Goal: Information Seeking & Learning: Check status

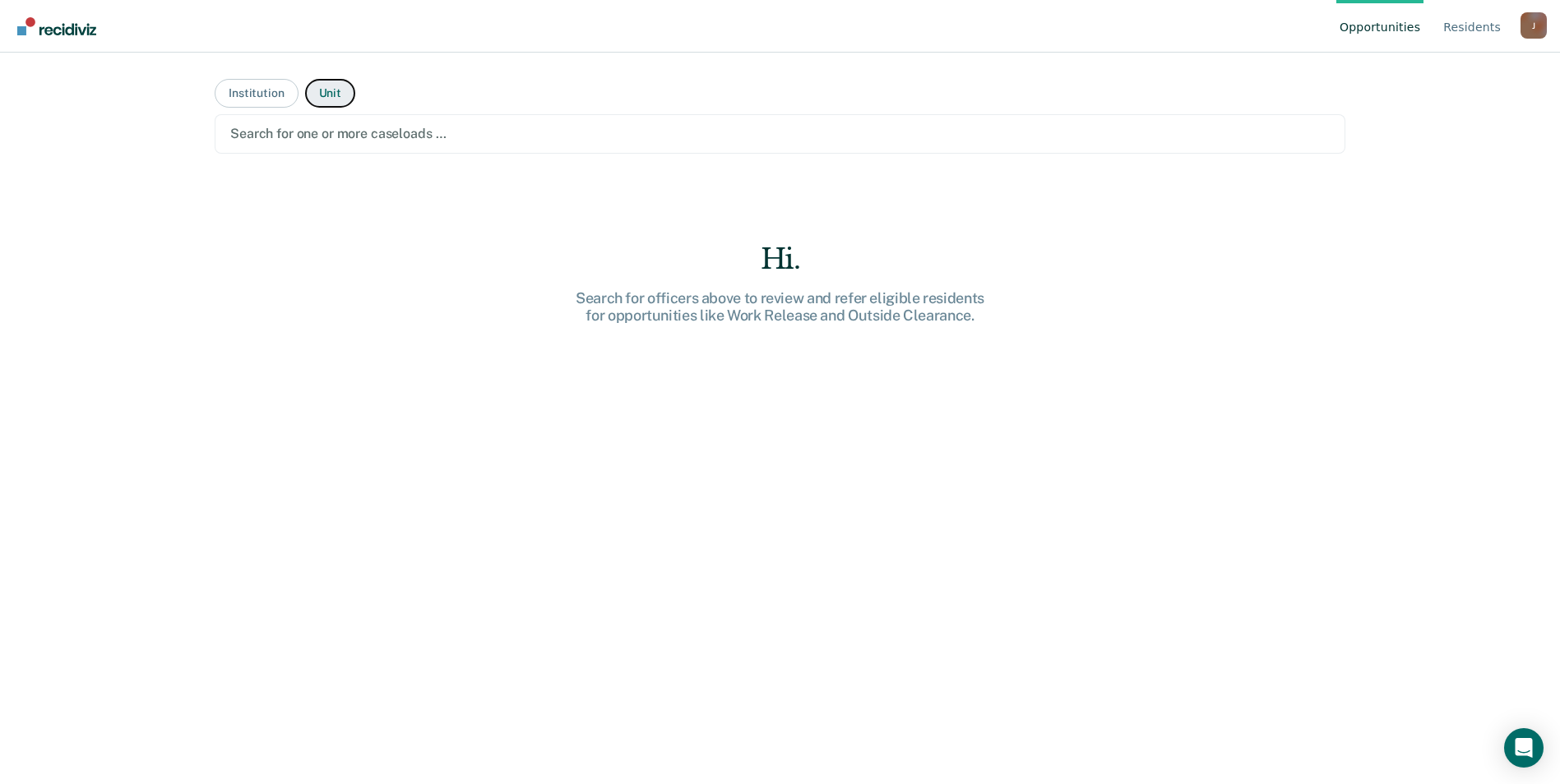
click at [323, 91] on button "Unit" at bounding box center [330, 92] width 50 height 28
click at [329, 91] on button "Unit" at bounding box center [330, 92] width 50 height 28
drag, startPoint x: 399, startPoint y: 141, endPoint x: 412, endPoint y: 142, distance: 13.0
click at [399, 142] on div at bounding box center [780, 134] width 1099 height 19
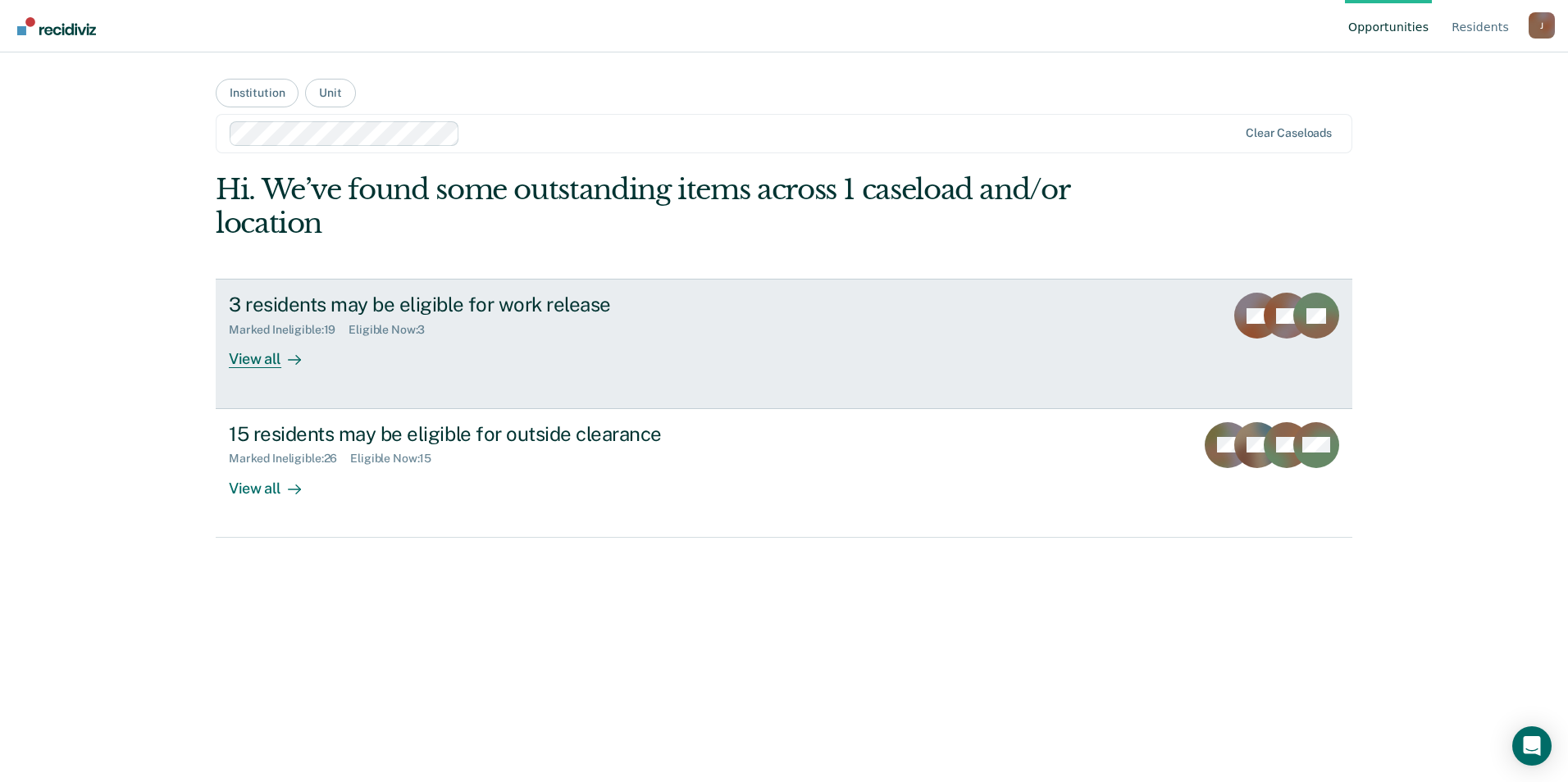
click at [679, 299] on div "3 residents may be eligible for work release" at bounding box center [516, 305] width 576 height 24
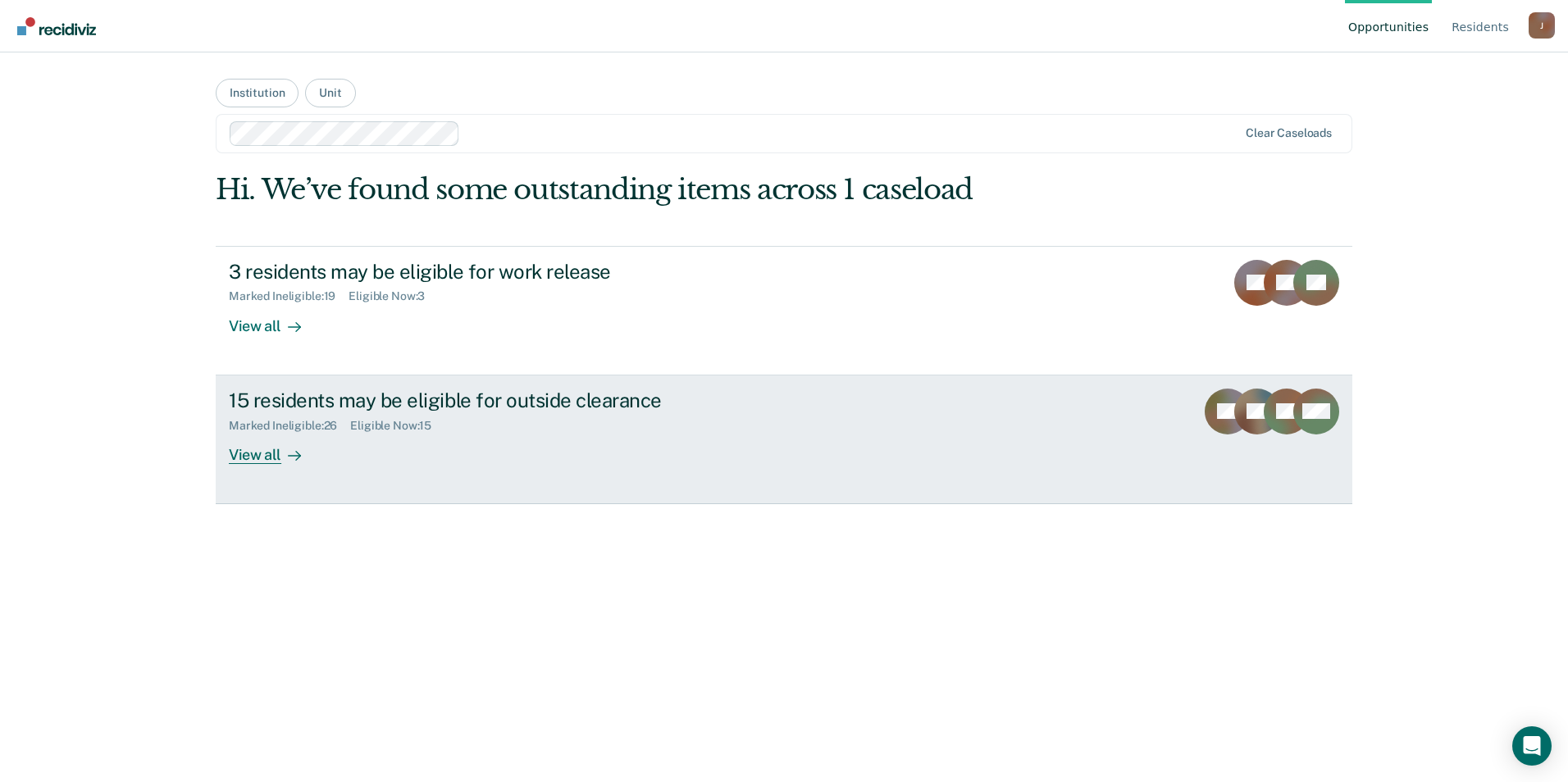
click at [386, 426] on div "Eligible Now : 15" at bounding box center [398, 426] width 95 height 14
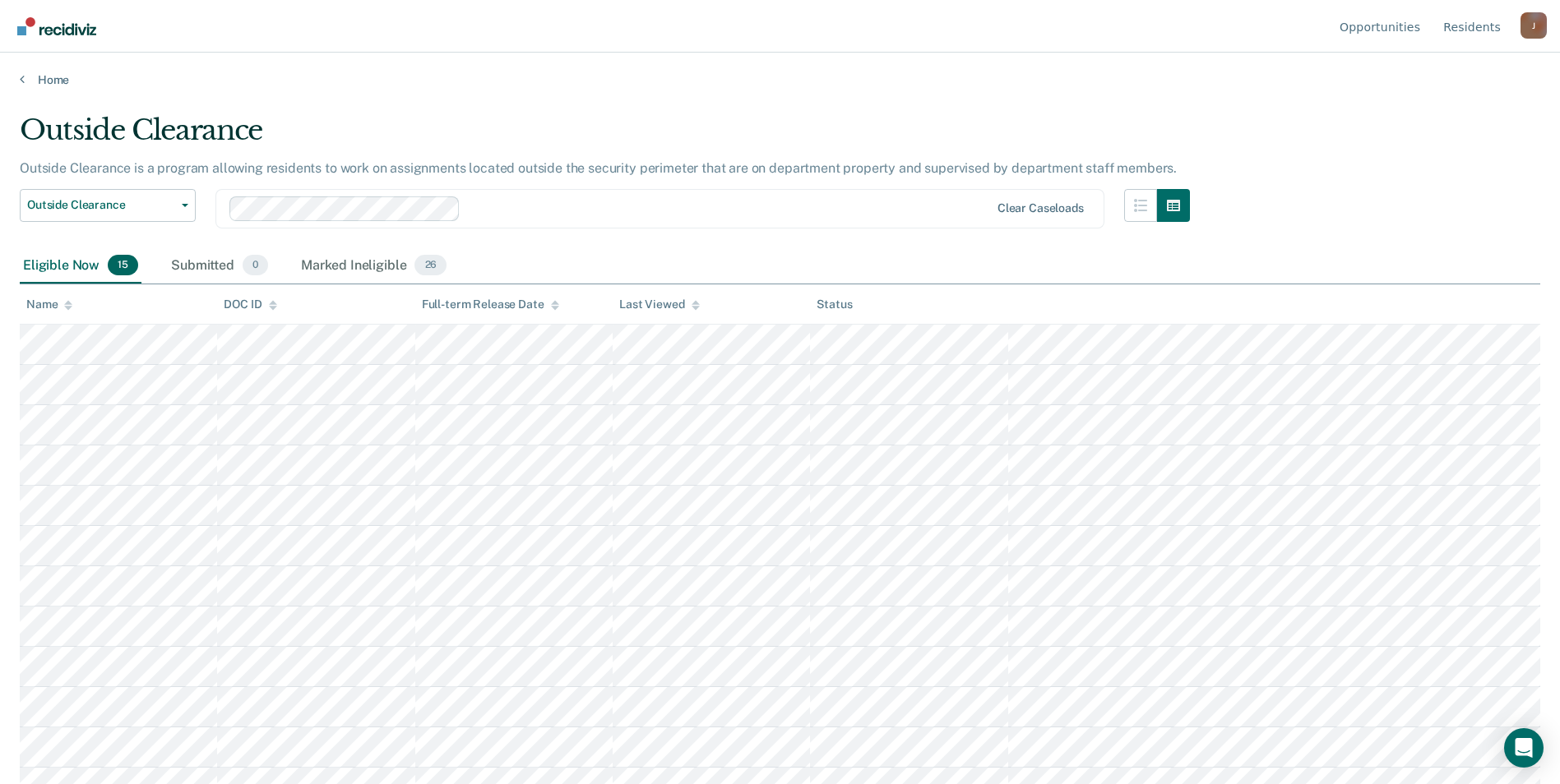
scroll to position [82, 0]
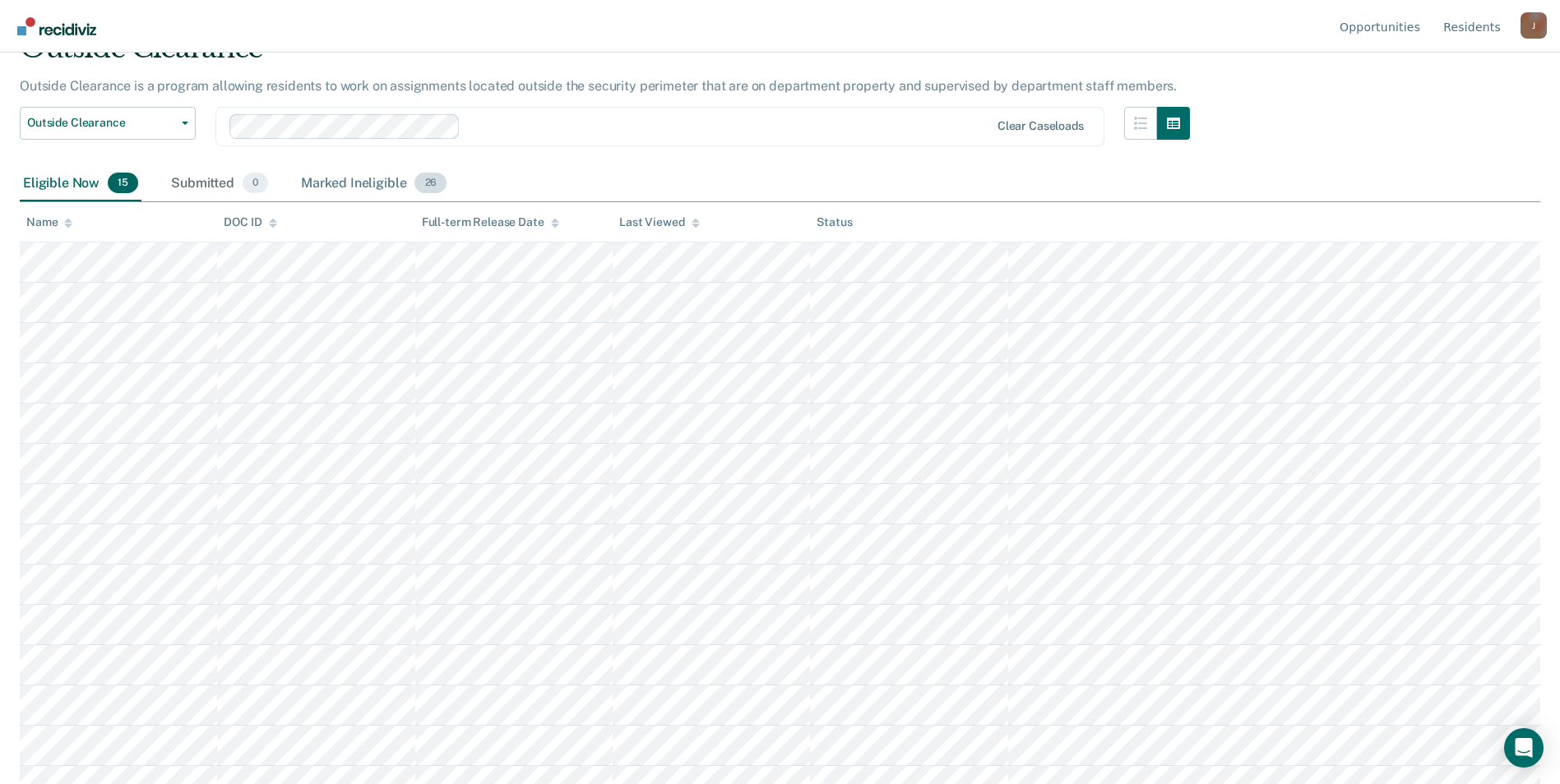
click at [346, 185] on div "Marked Ineligible 26" at bounding box center [374, 184] width 152 height 36
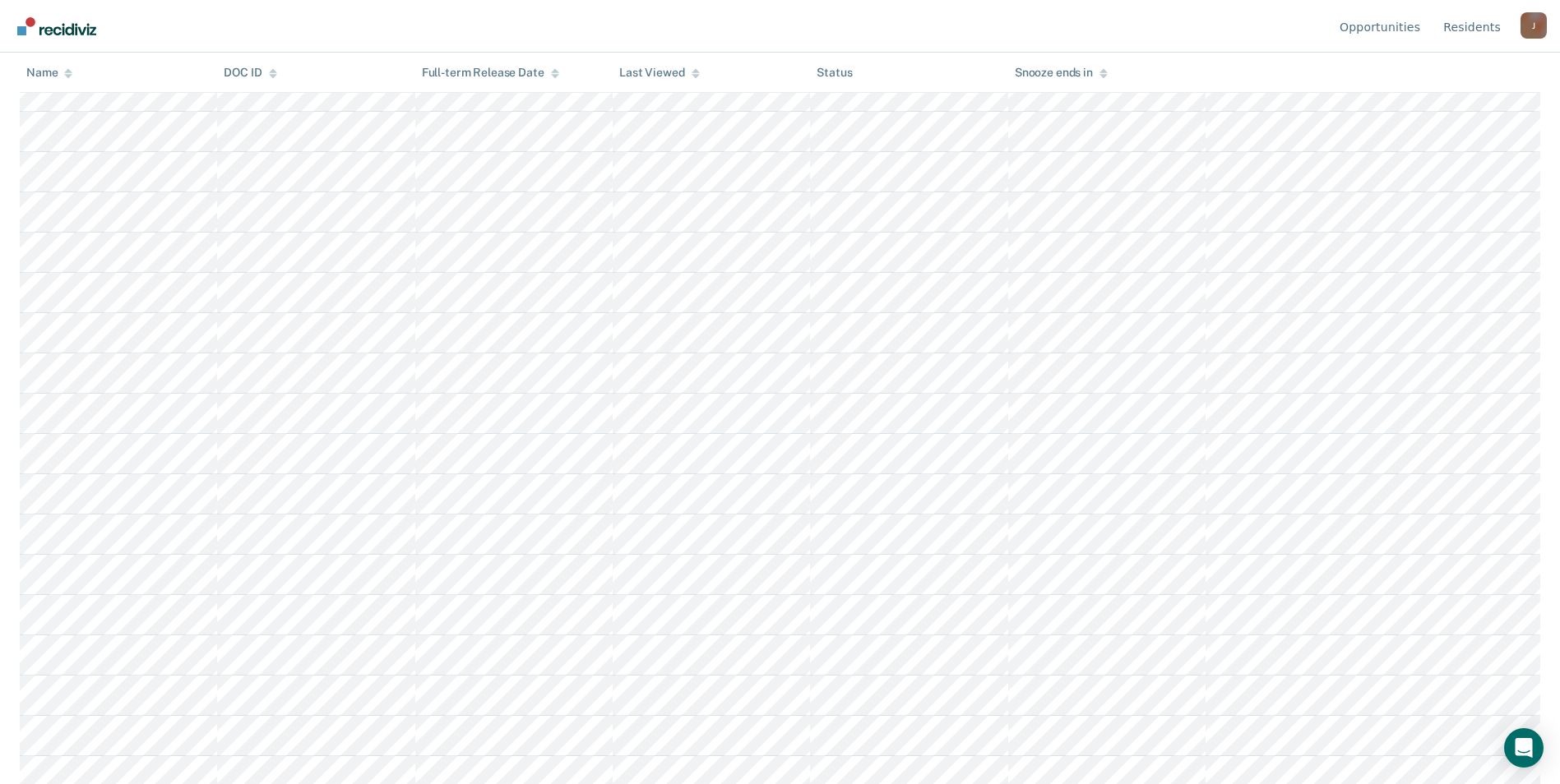
scroll to position [587, 0]
click at [1431, 750] on div "DOC ID copied!" at bounding box center [1421, 740] width 147 height 61
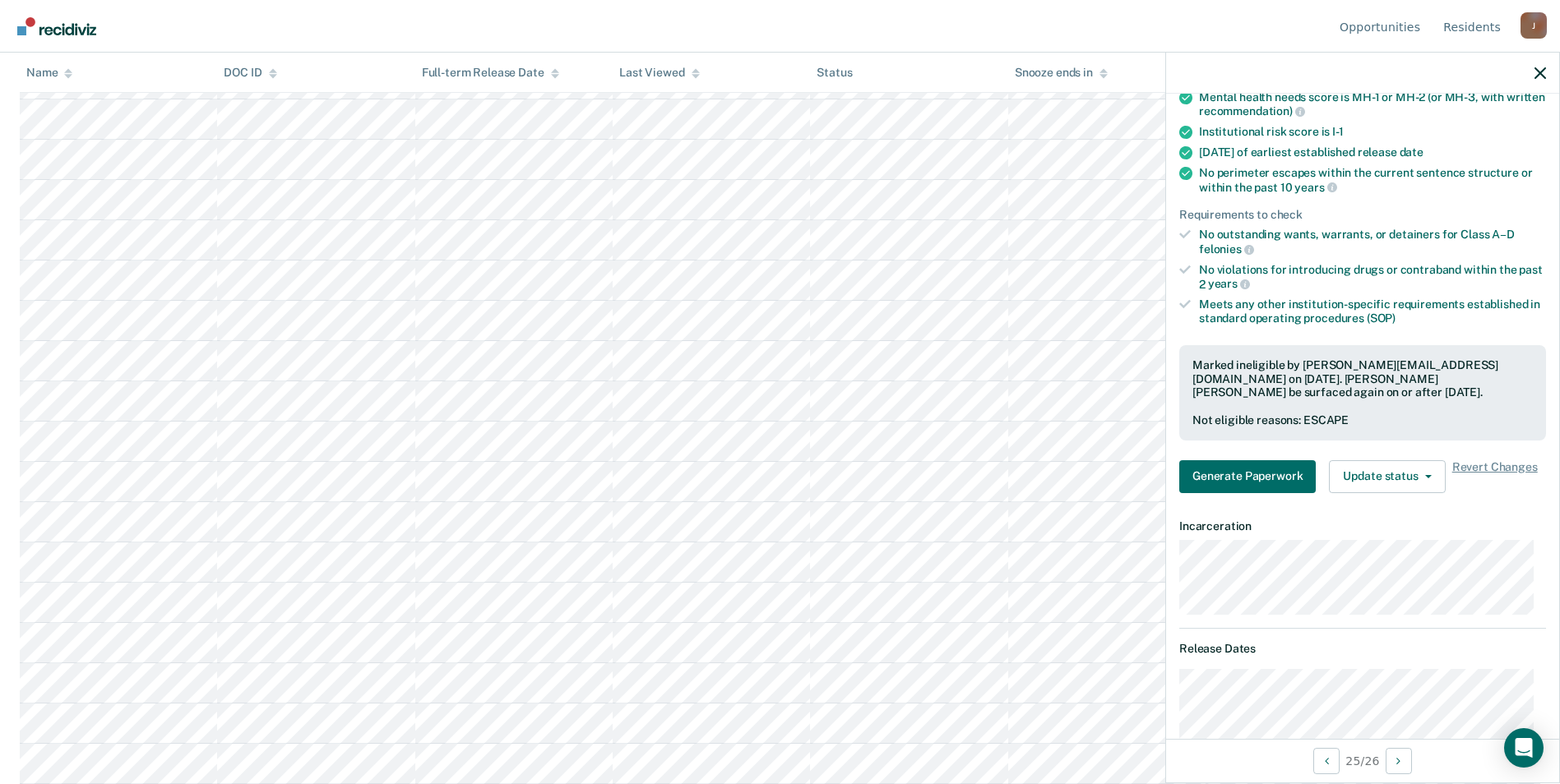
scroll to position [68, 0]
